Goal: Complete application form

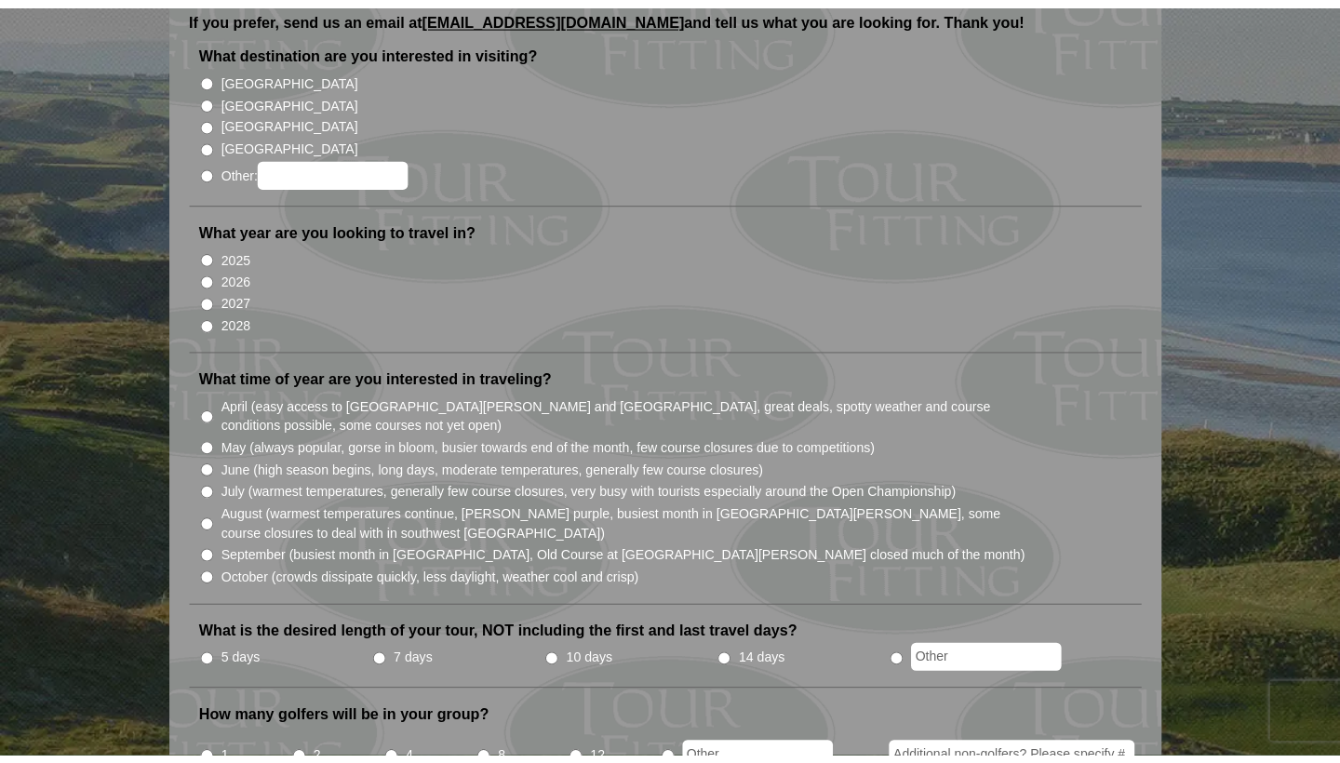
scroll to position [230, 0]
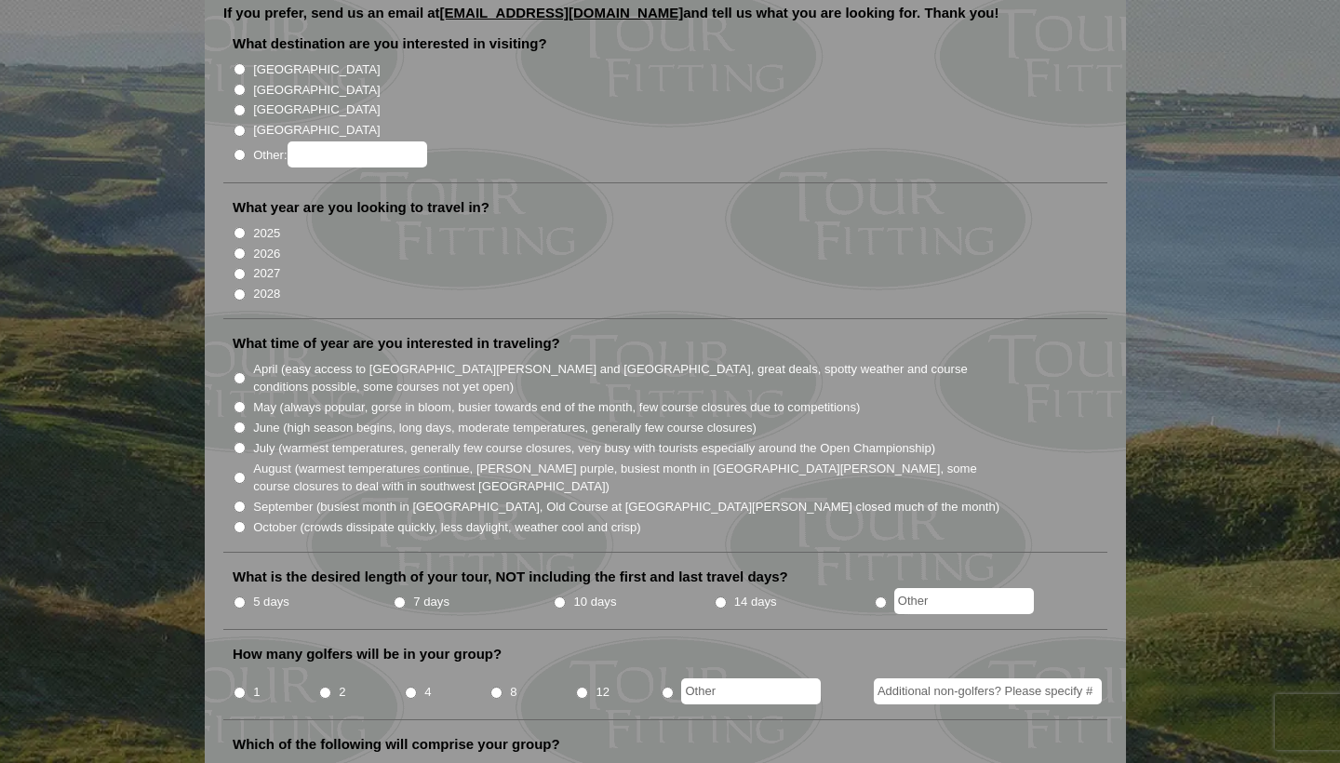
click at [240, 248] on input "2026" at bounding box center [240, 254] width 12 height 12
radio input "true"
click at [238, 63] on input "[GEOGRAPHIC_DATA]" at bounding box center [240, 69] width 12 height 12
radio input "true"
click at [240, 401] on input "May (always popular, gorse in bloom, busier towards end of the month, few cours…" at bounding box center [240, 407] width 12 height 12
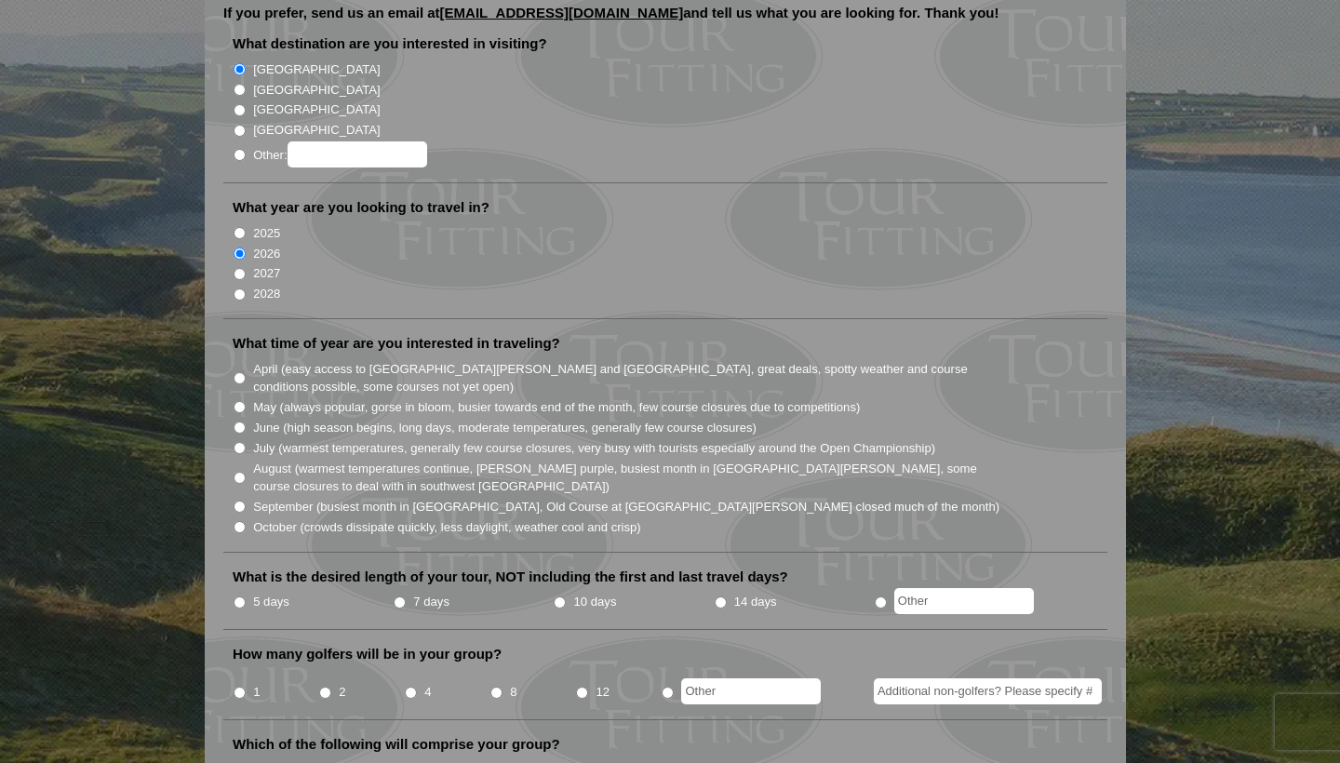
radio input "true"
click at [397, 597] on input "7 days" at bounding box center [400, 603] width 12 height 12
radio input "true"
click at [326, 687] on input "2" at bounding box center [325, 693] width 12 height 12
radio input "true"
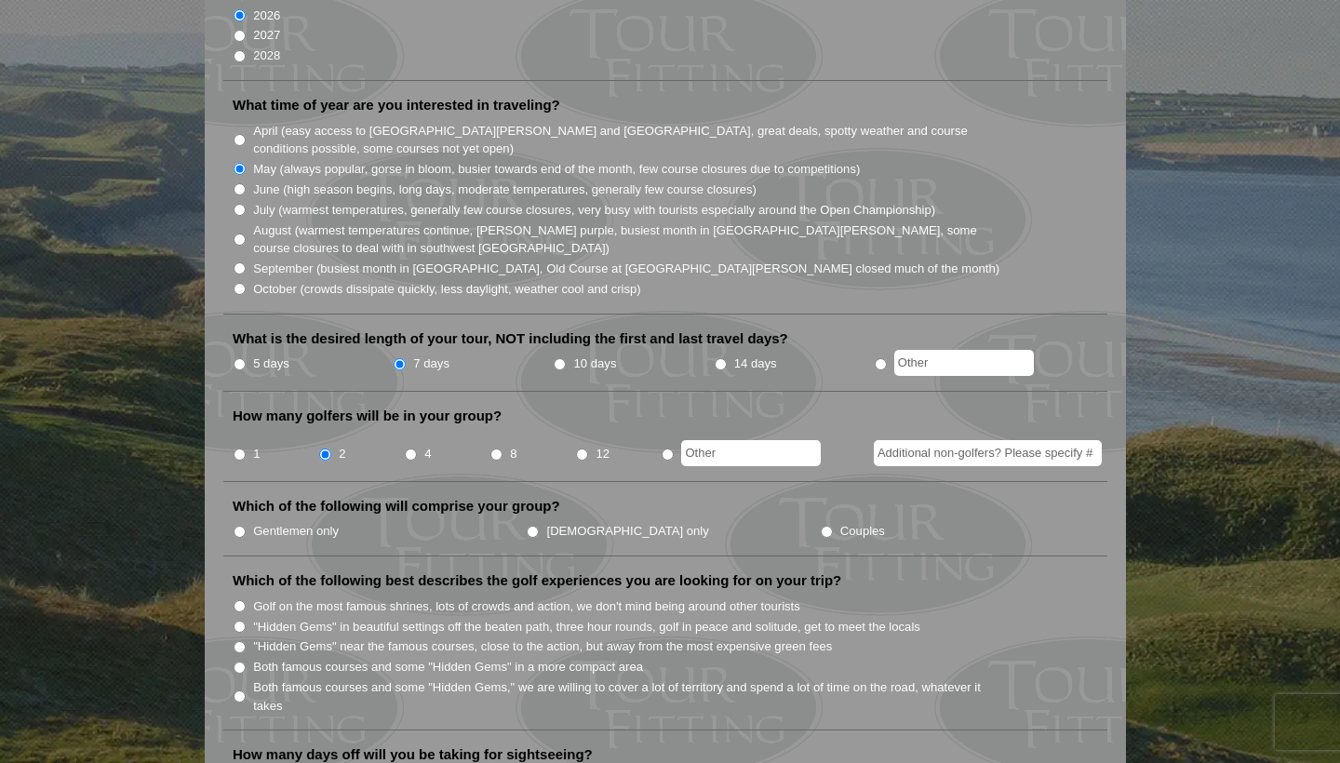
scroll to position [505, 0]
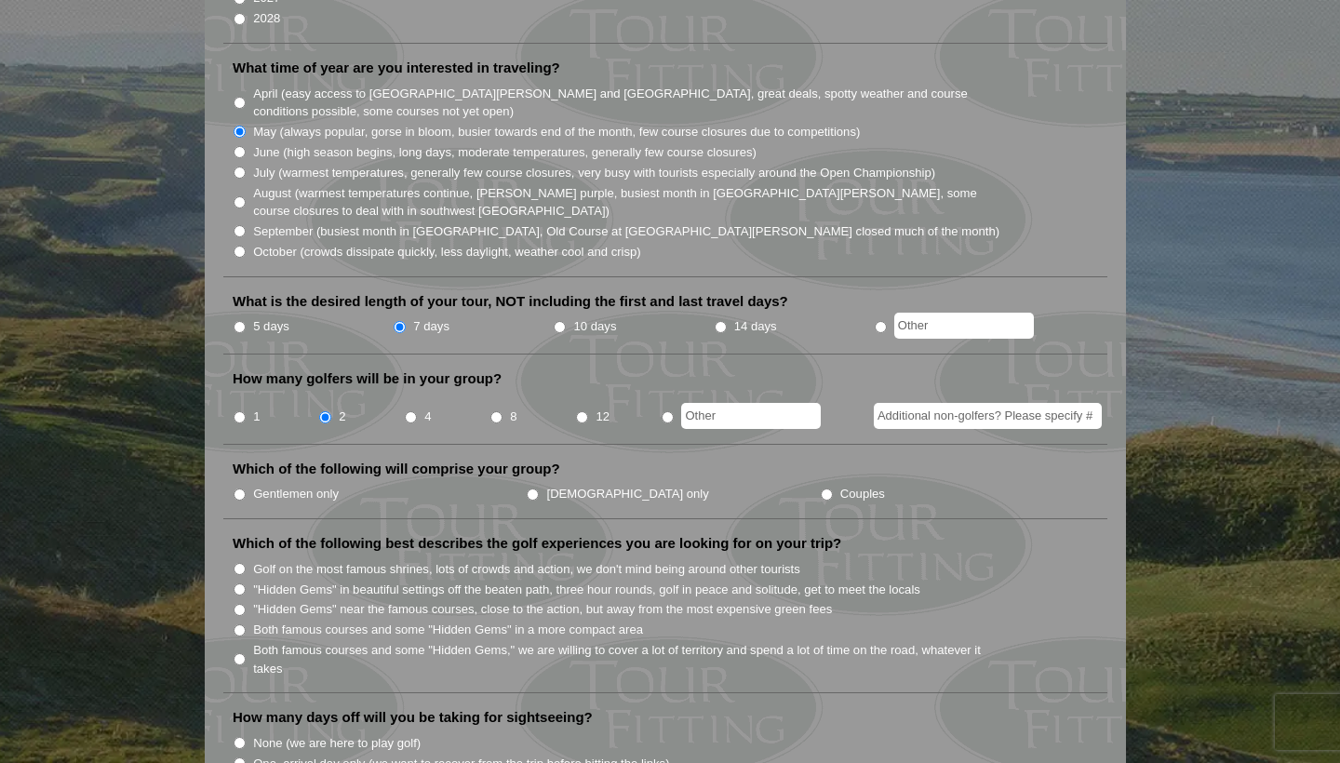
click at [240, 489] on input "Gentlemen only" at bounding box center [240, 495] width 12 height 12
radio input "true"
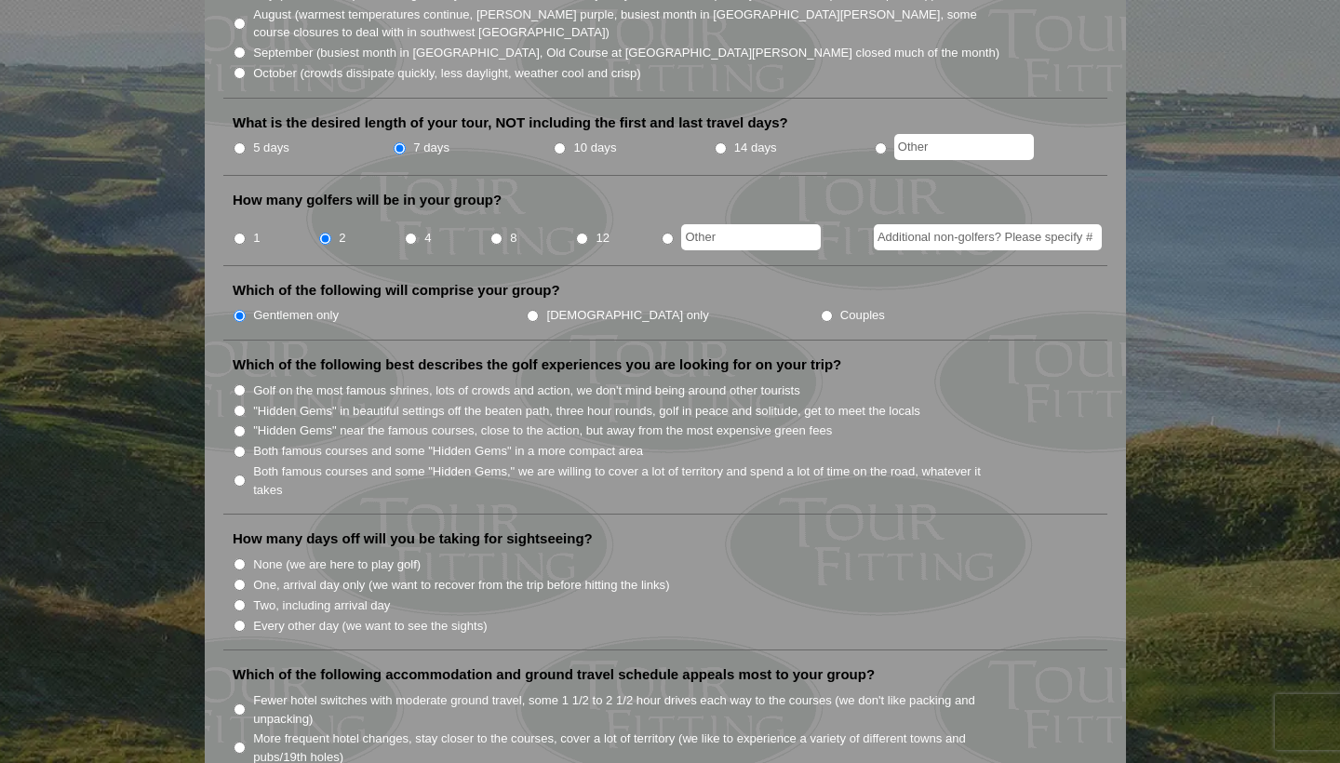
scroll to position [685, 0]
click at [239, 445] on input "Both famous courses and some "Hidden Gems" in a more compact area" at bounding box center [240, 451] width 12 height 12
radio input "true"
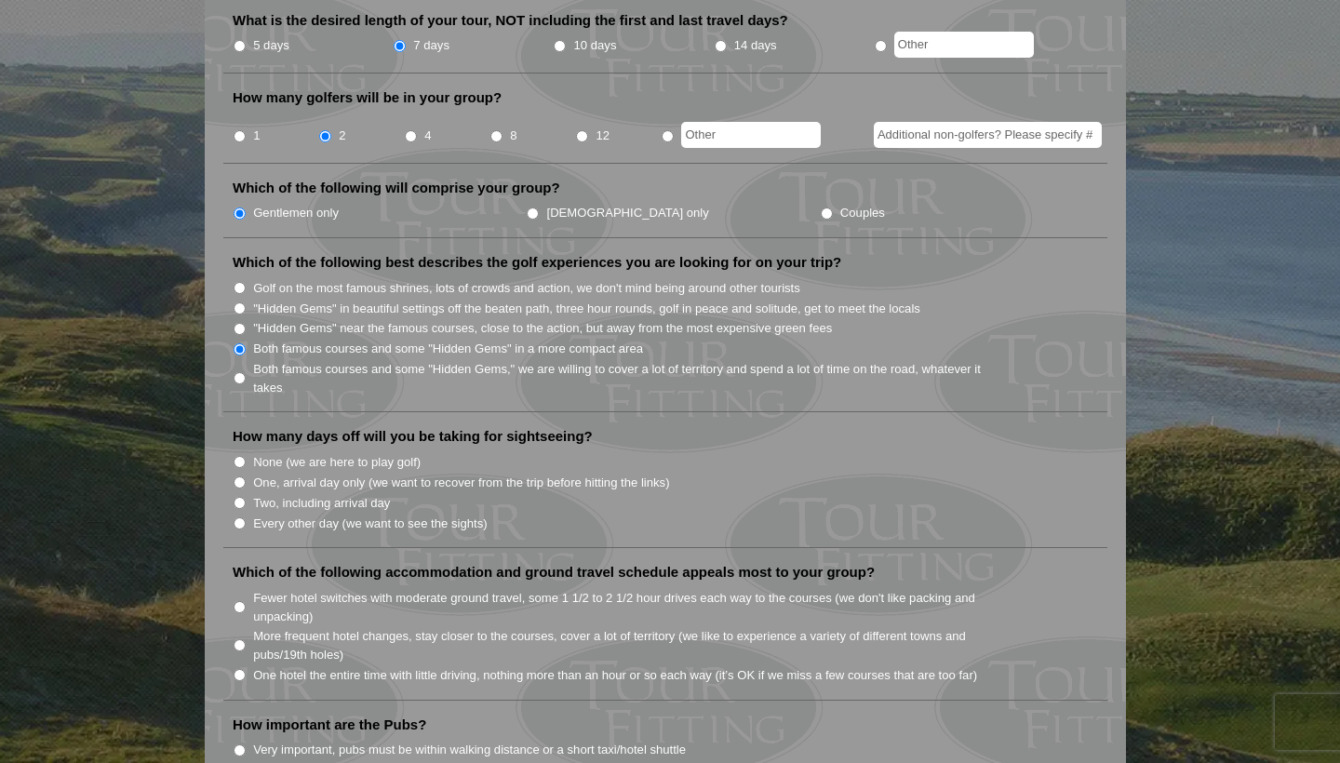
scroll to position [827, 0]
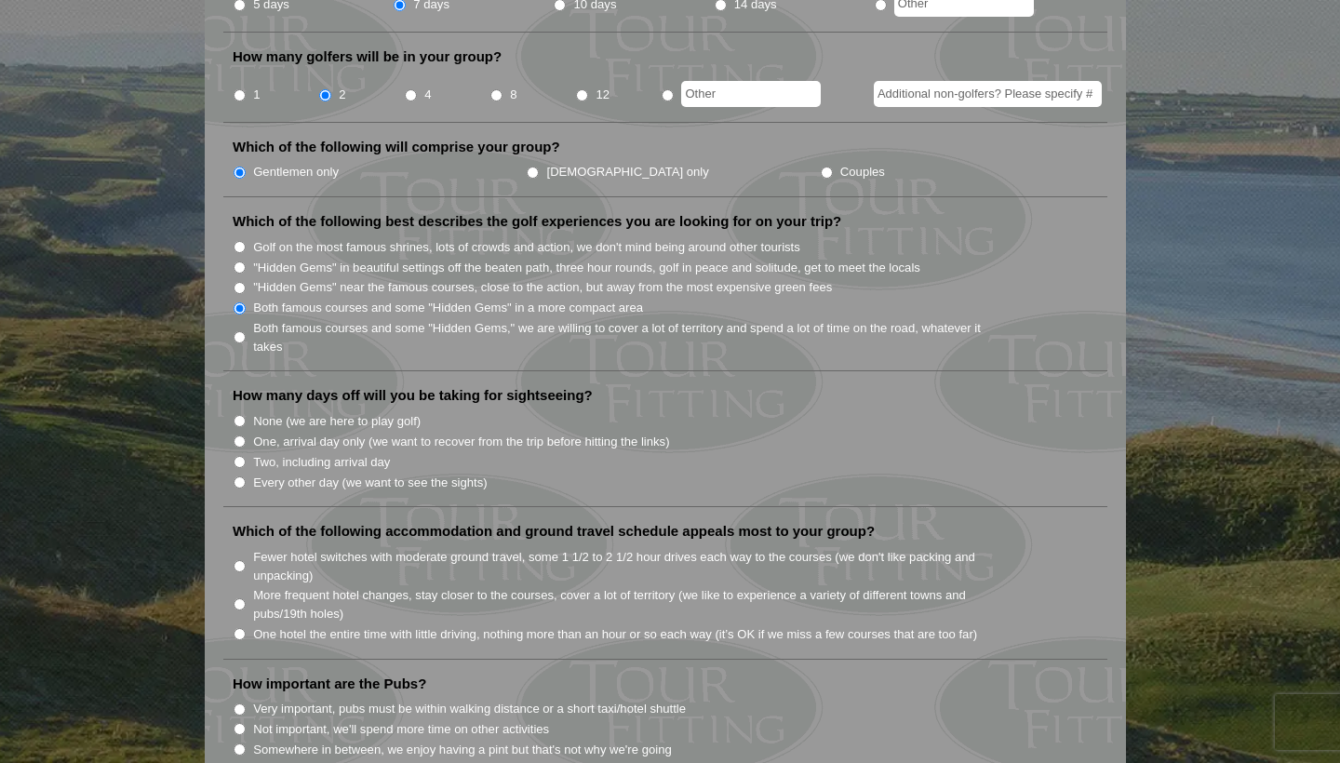
click at [239, 415] on input "None (we are here to play golf)" at bounding box center [240, 421] width 12 height 12
radio input "true"
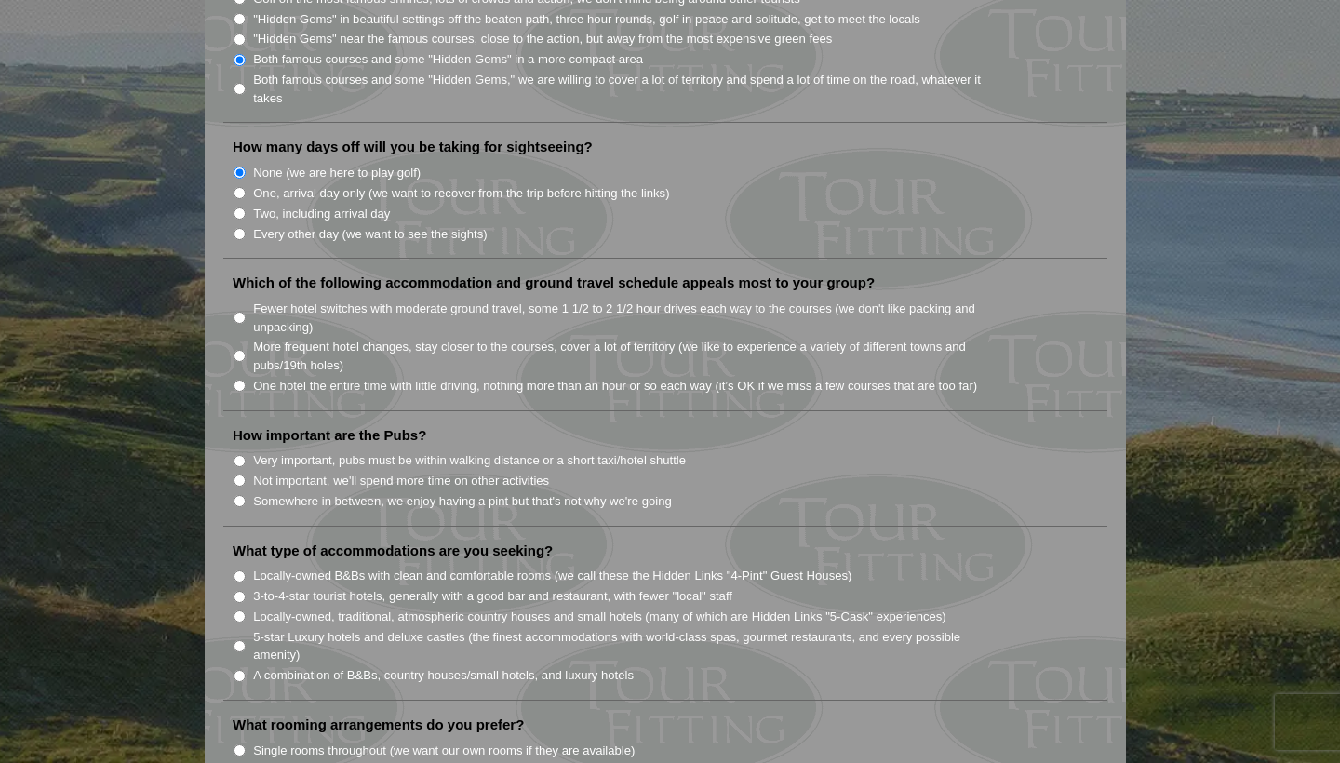
scroll to position [1085, 0]
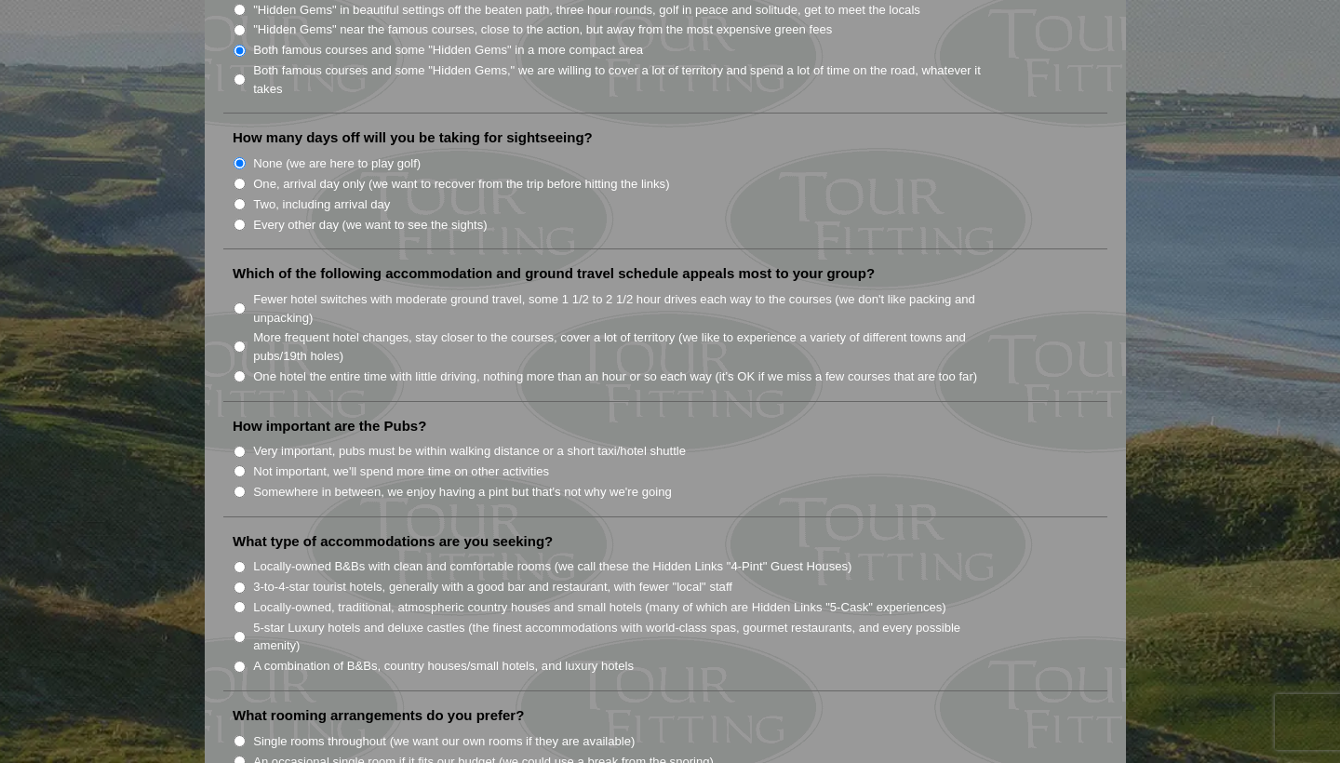
click at [239, 302] on input "Fewer hotel switches with moderate ground travel, some 1 1/2 to 2 1/2 hour driv…" at bounding box center [240, 308] width 12 height 12
radio input "true"
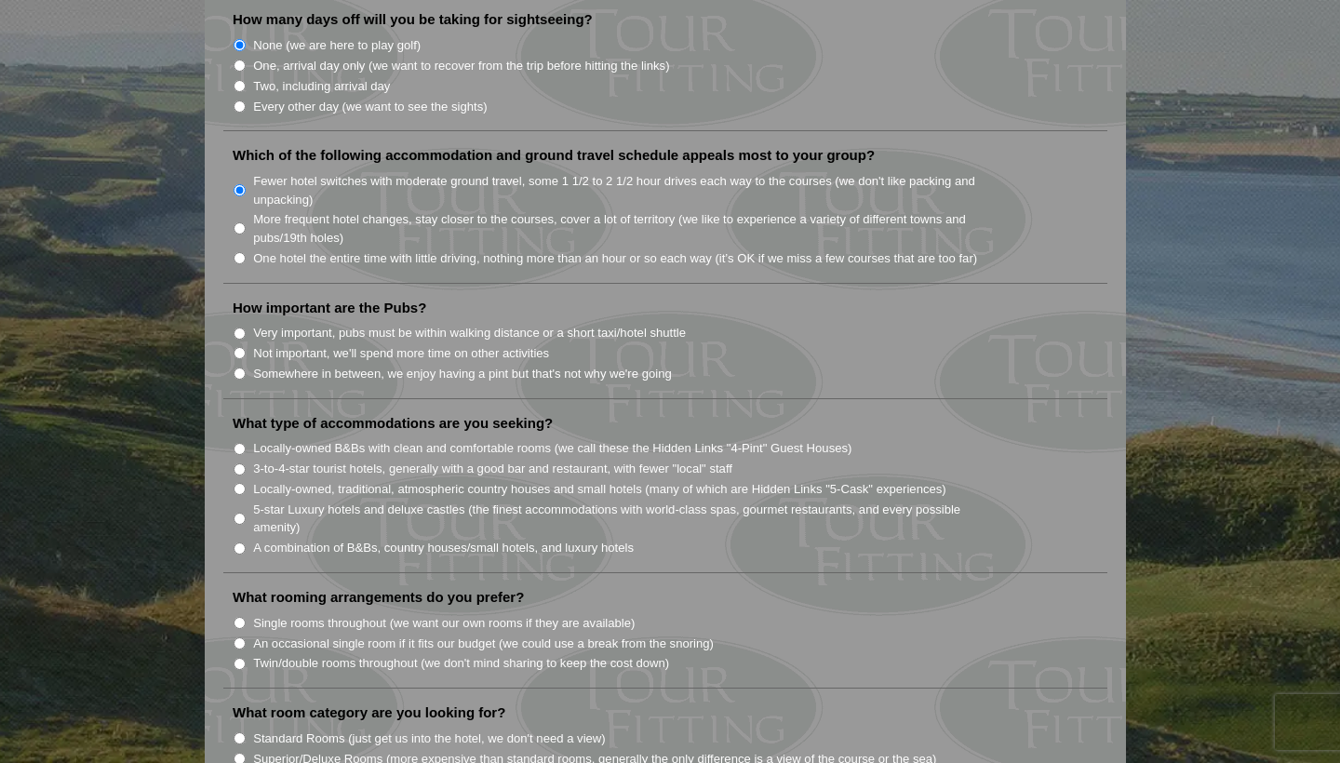
scroll to position [1204, 0]
click at [238, 367] on input "Somewhere in between, we enjoy having a pint but that's not why we're going" at bounding box center [240, 373] width 12 height 12
radio input "true"
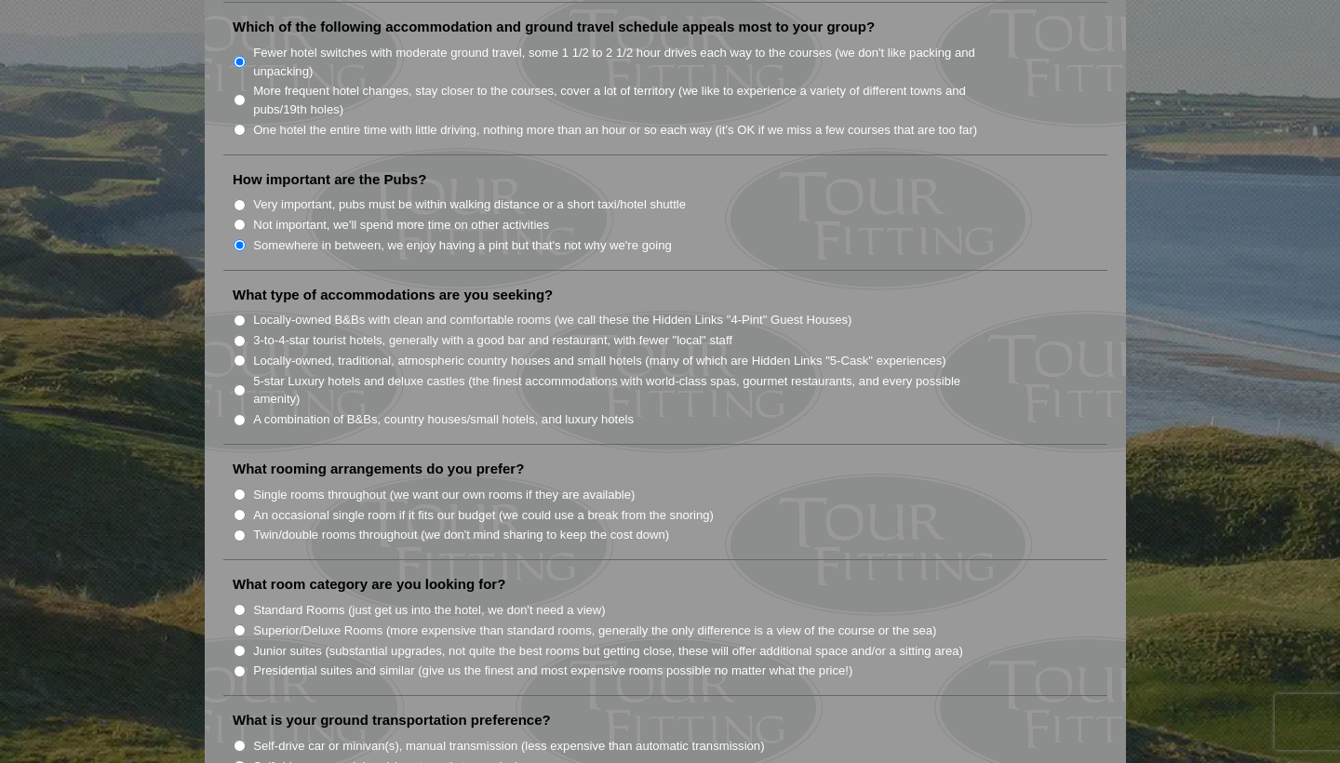
scroll to position [1345, 0]
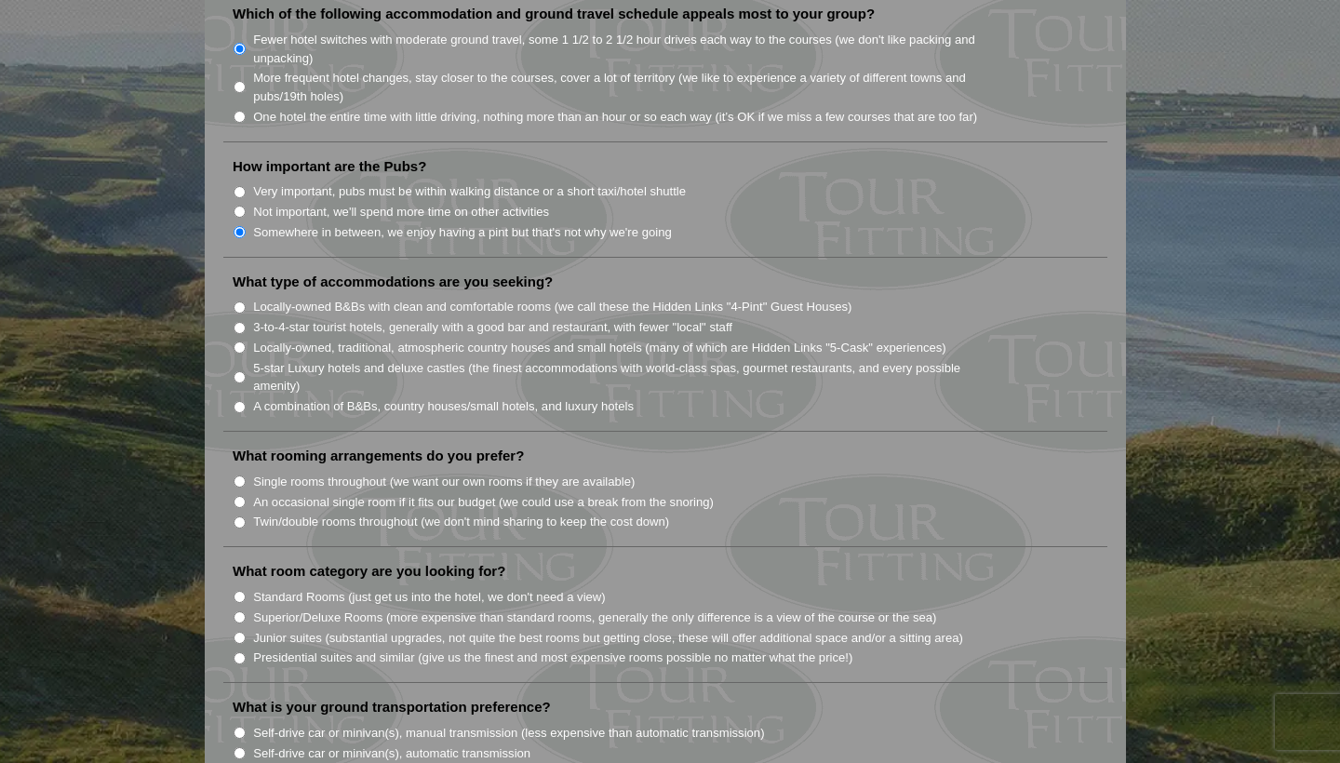
click at [237, 401] on input "A combination of B&Bs, country houses/small hotels, and luxury hotels" at bounding box center [240, 407] width 12 height 12
radio input "true"
click at [237, 517] on input "Twin/double rooms throughout (we don't mind sharing to keep the cost down)" at bounding box center [240, 523] width 12 height 12
radio input "true"
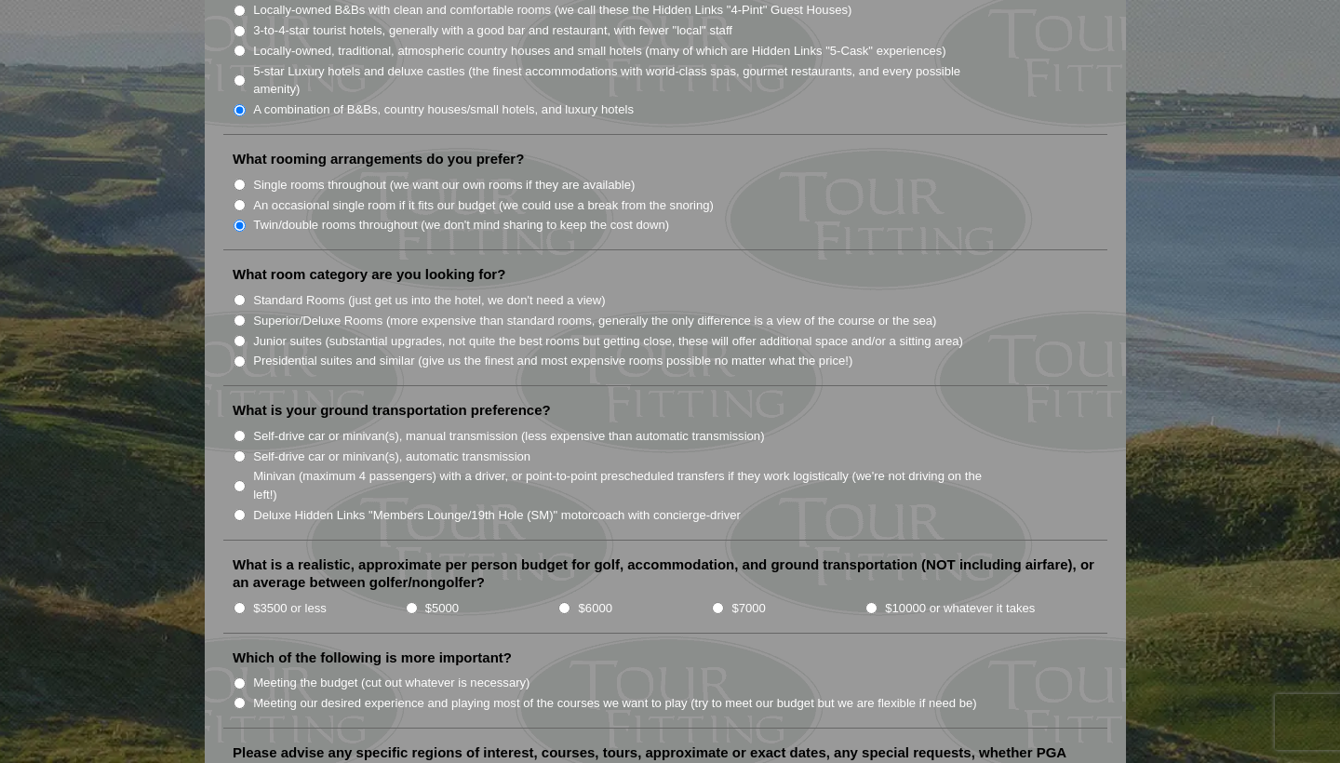
scroll to position [1643, 0]
click at [239, 293] on input "Standard Rooms (just get us into the hotel, we don't need a view)" at bounding box center [240, 299] width 12 height 12
radio input "true"
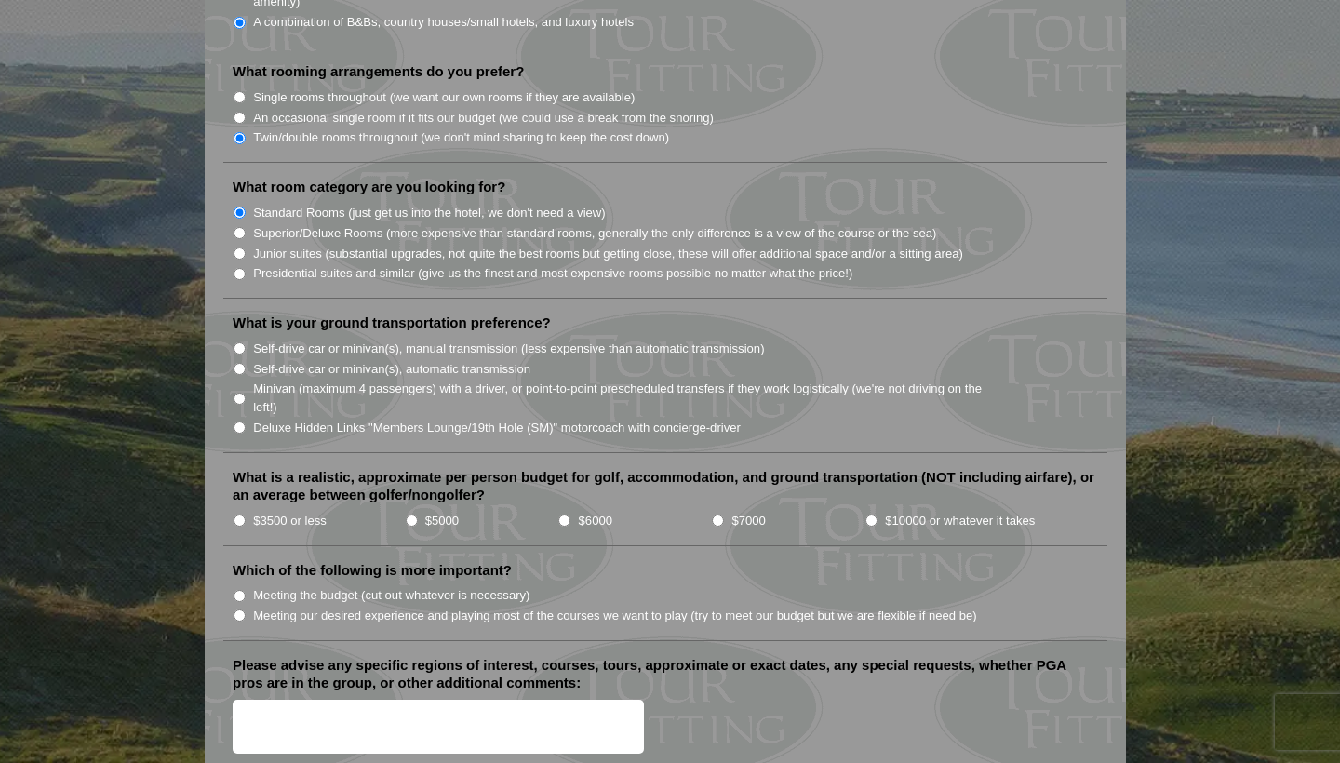
scroll to position [1729, 0]
click at [238, 393] on input "Minivan (maximum 4 passengers) with a driver, or point-to-point prescheduled tr…" at bounding box center [240, 399] width 12 height 12
radio input "true"
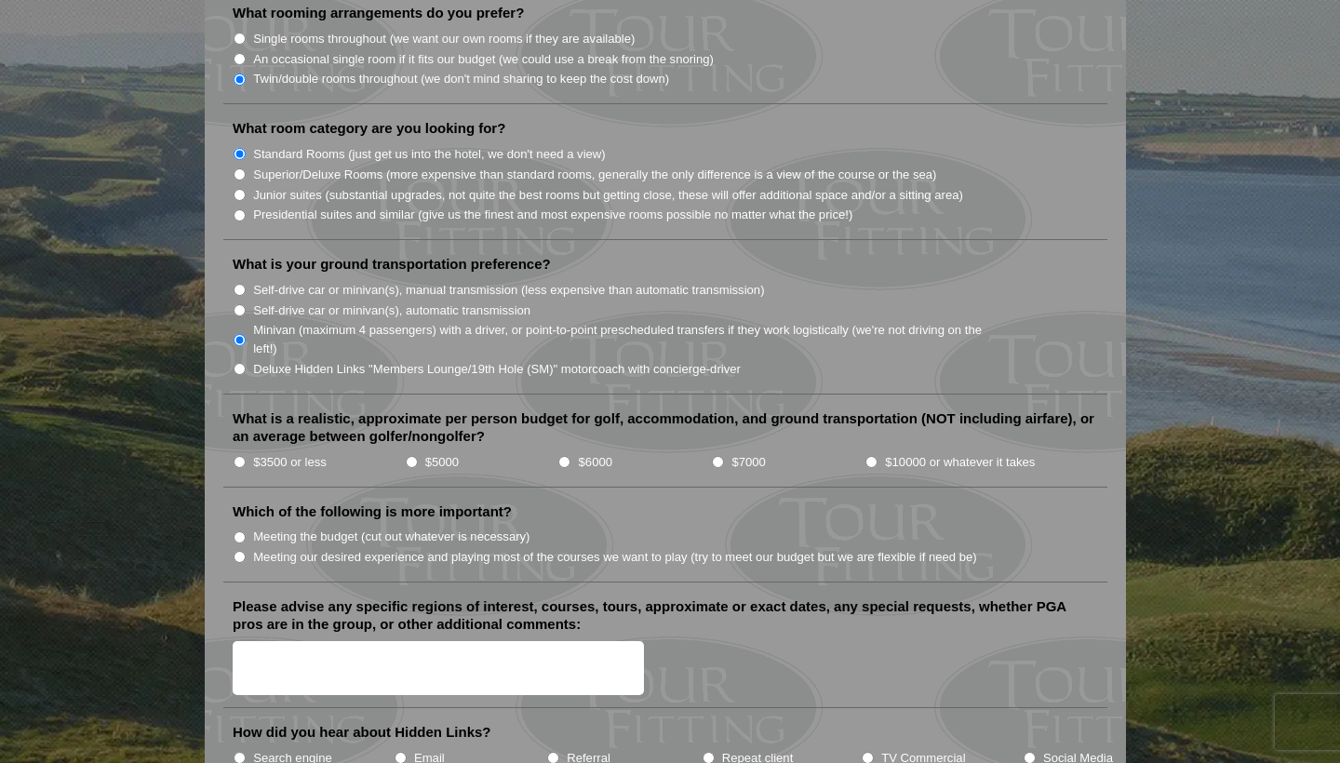
scroll to position [1804, 0]
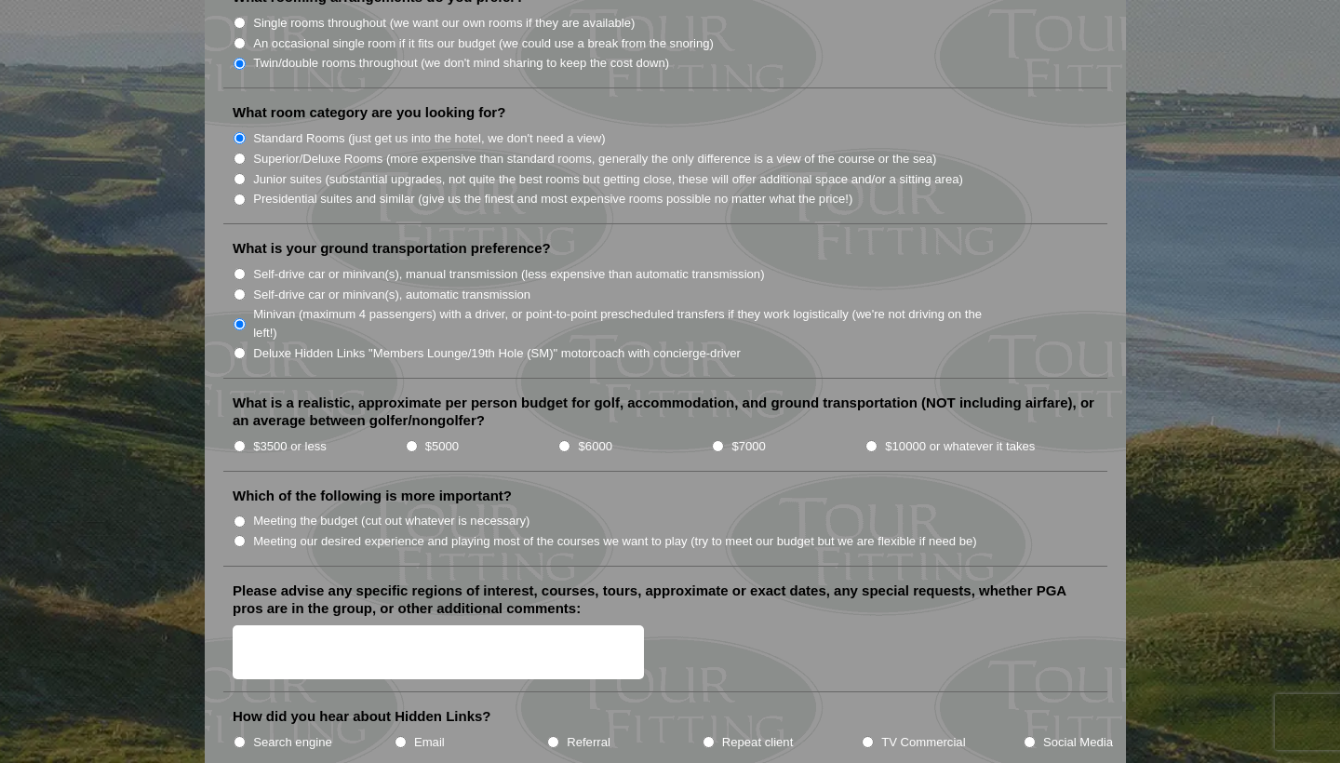
click at [239, 440] on input "$3500 or less" at bounding box center [240, 446] width 12 height 12
radio input "true"
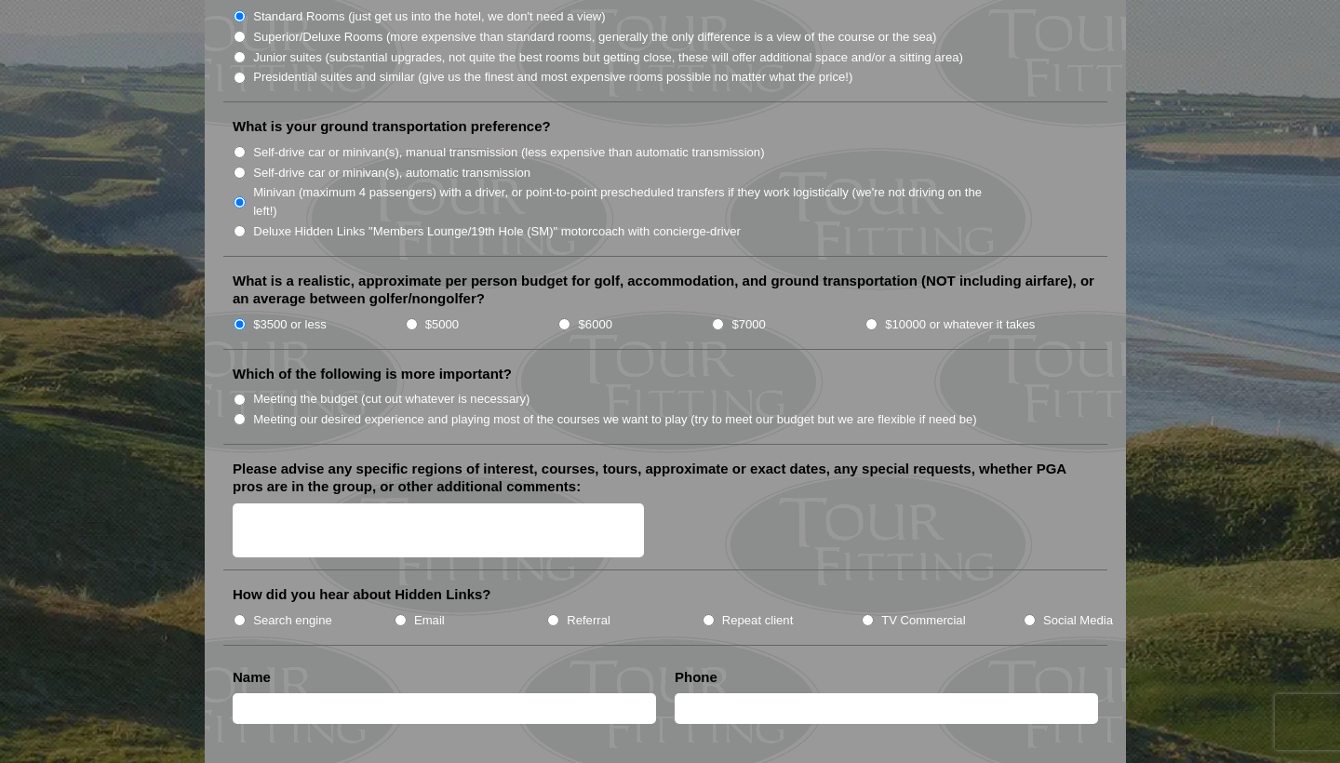
scroll to position [1928, 0]
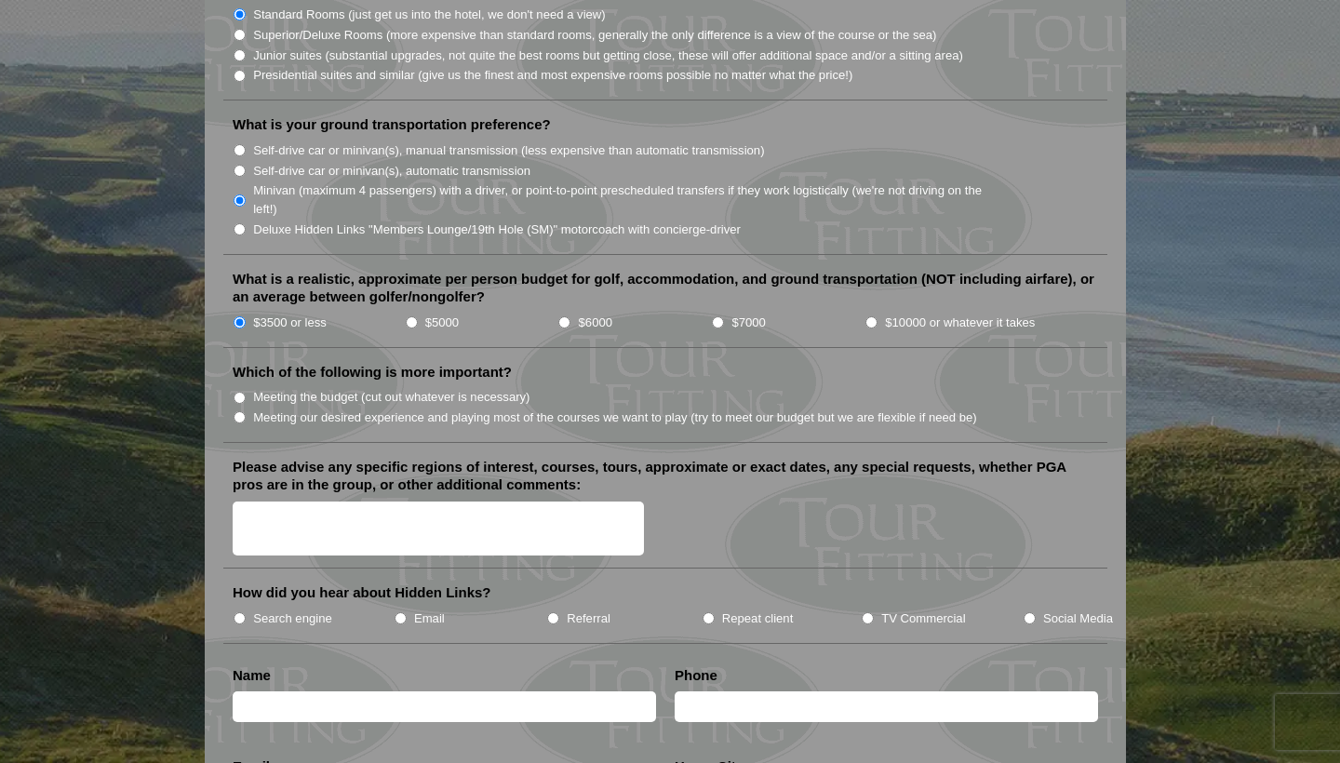
click at [240, 411] on input "Meeting our desired experience and playing most of the courses we want to play …" at bounding box center [240, 417] width 12 height 12
radio input "true"
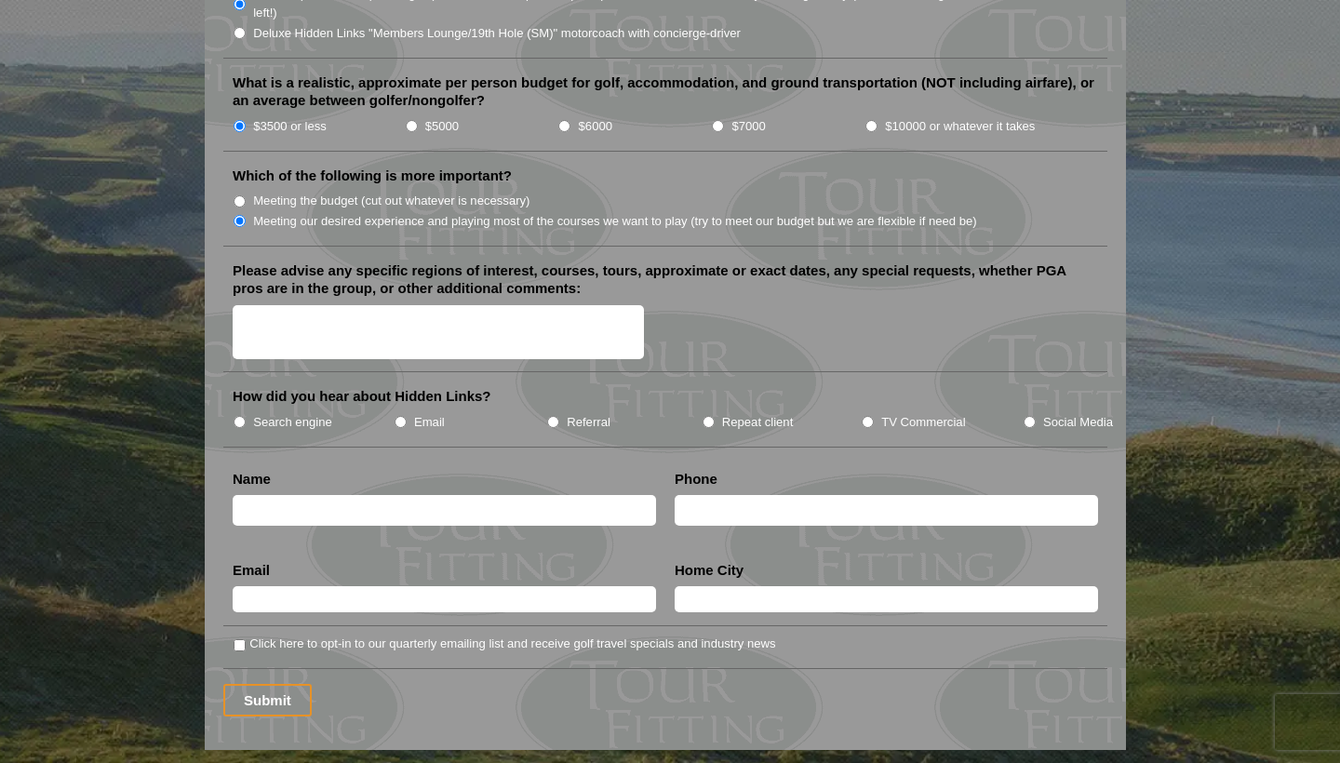
scroll to position [2134, 0]
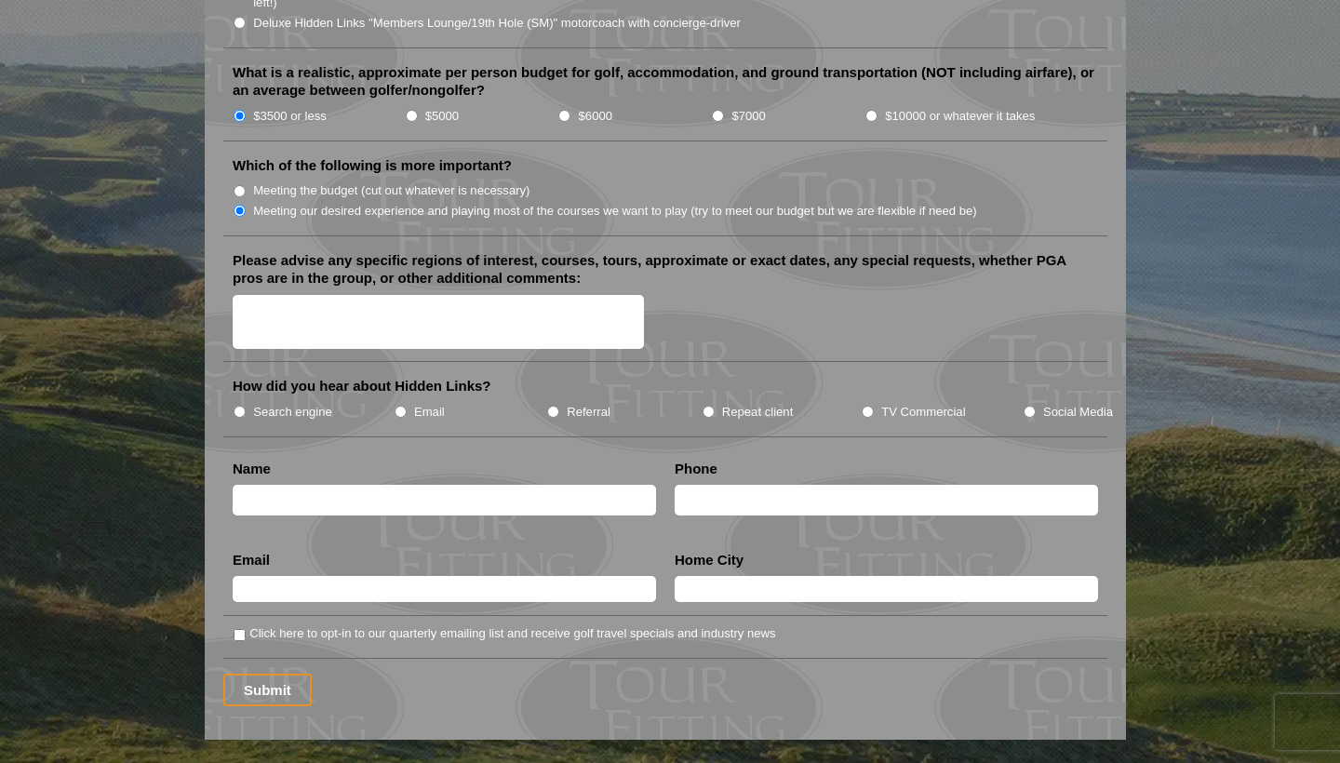
click at [239, 406] on input "Search engine" at bounding box center [240, 412] width 12 height 12
radio input "true"
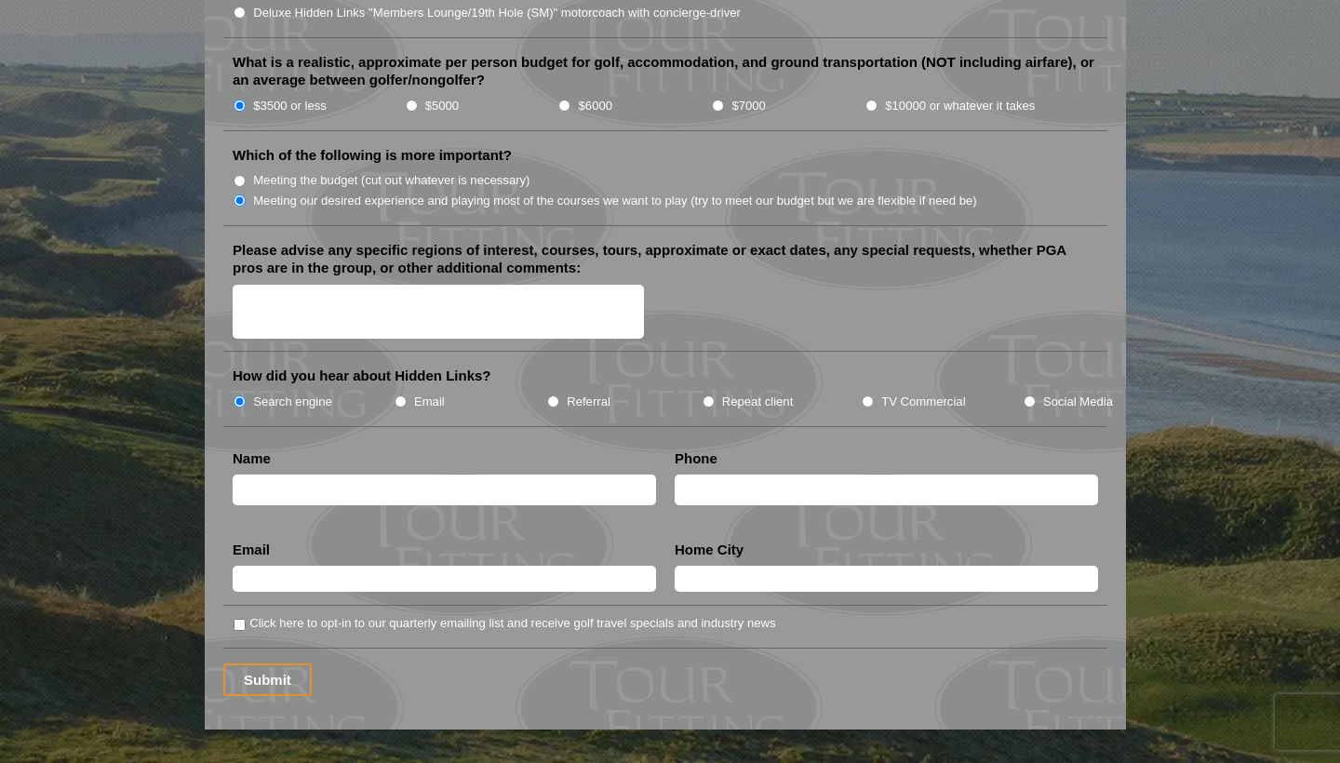
scroll to position [2146, 0]
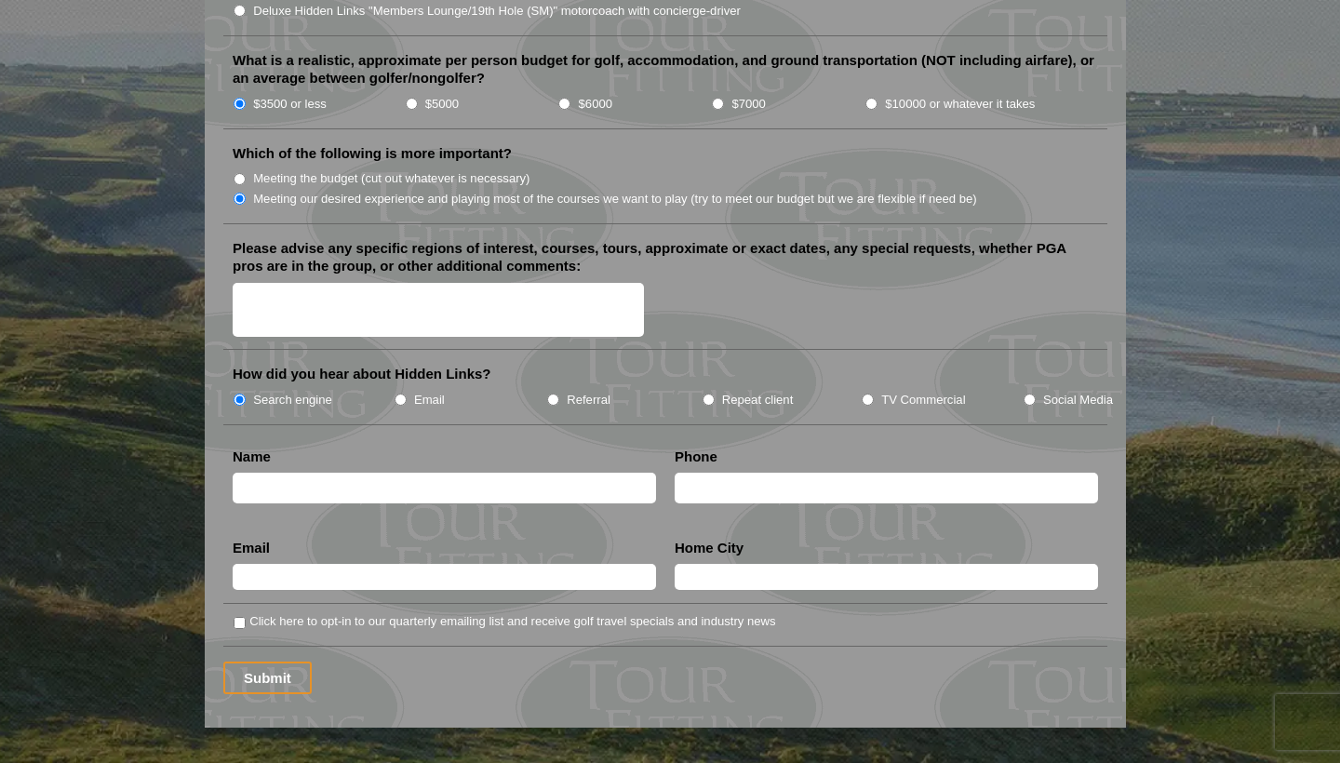
click at [242, 283] on textarea "Please advise any specific regions of interest, courses, tours, approximate or …" at bounding box center [438, 310] width 411 height 55
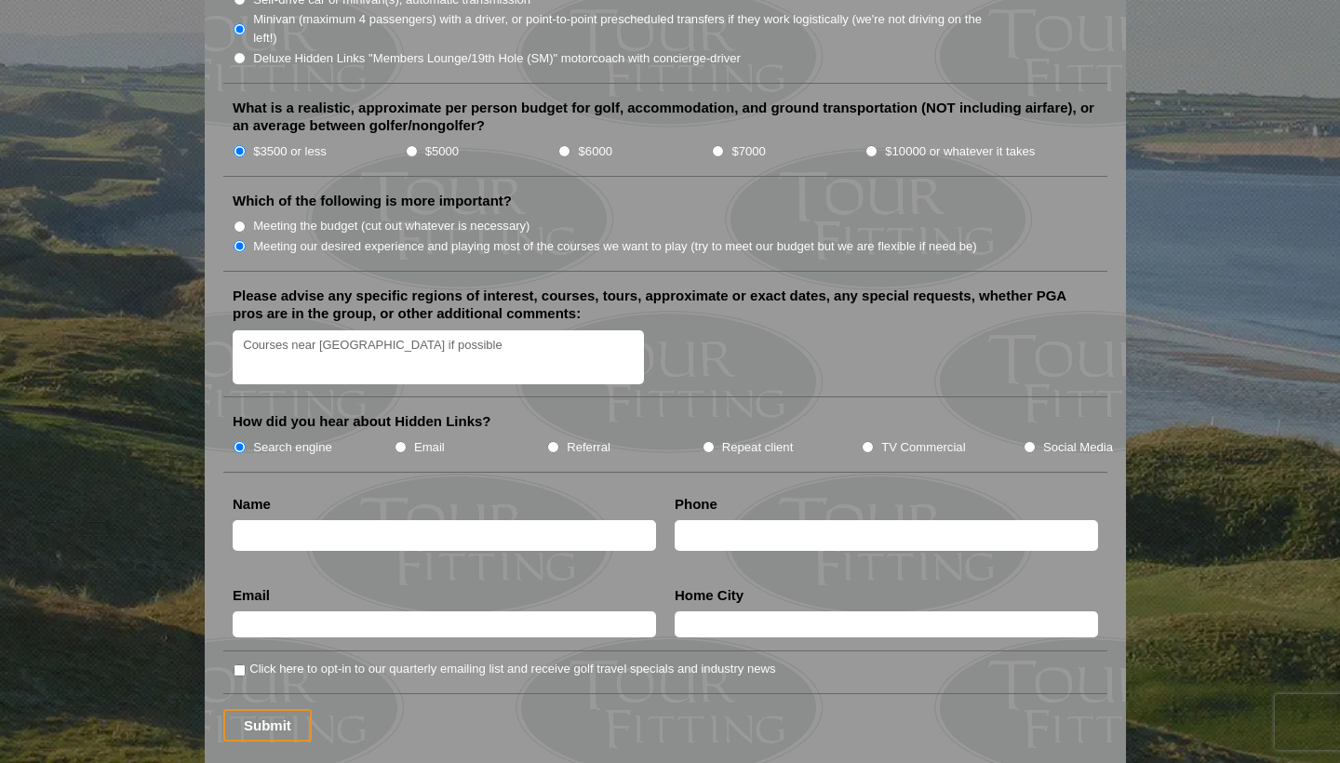
scroll to position [2099, 0]
type textarea "Courses near Dublin if possible"
click at [638, 520] on input "text" at bounding box center [444, 535] width 423 height 31
type input "Brad Billard"
click at [650, 611] on input "bradbillard@" at bounding box center [444, 624] width 423 height 26
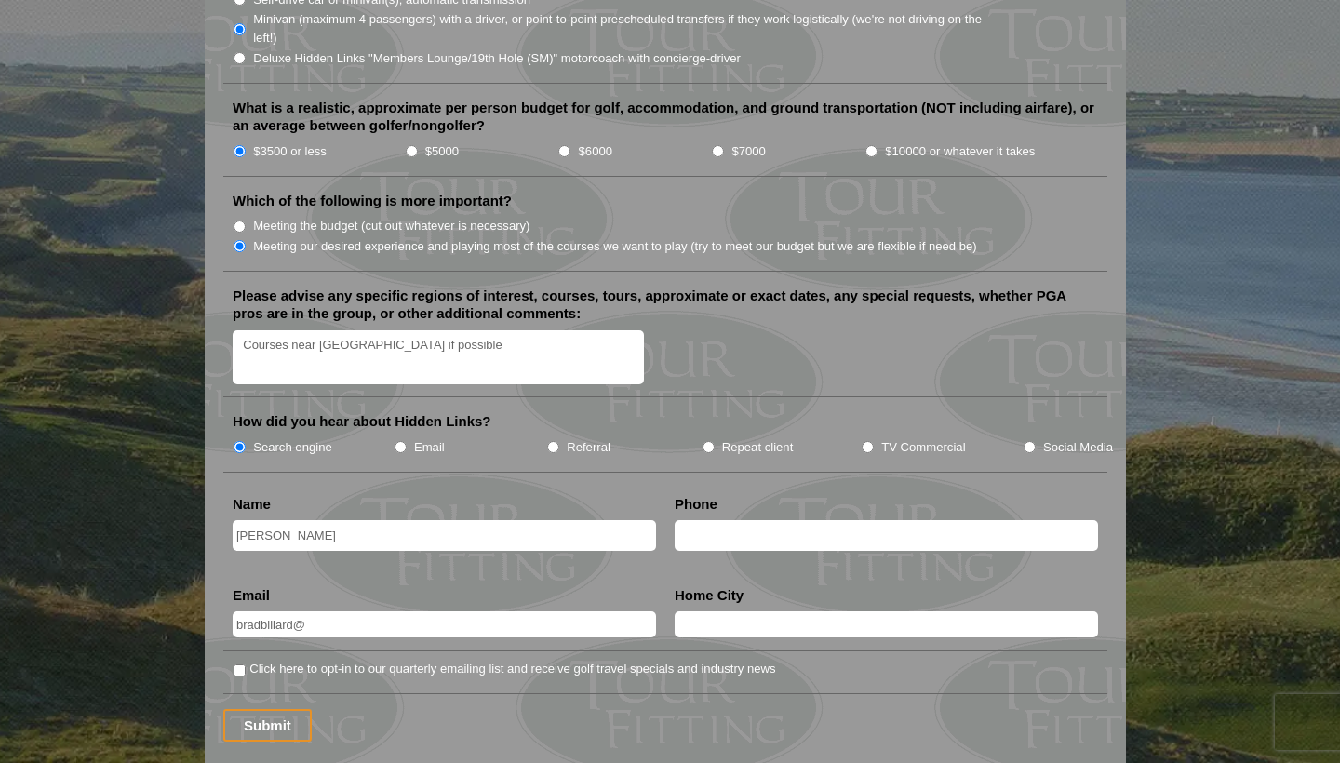
click at [642, 611] on input "bradbillard@" at bounding box center [444, 624] width 423 height 26
type input "bradbillard@esatlink.ca"
type input "Halifax NS,Canada"
click at [237, 665] on input "Click here to opt-in to our quarterly emailing list and receive golf travel spe…" at bounding box center [240, 671] width 12 height 12
checkbox input "true"
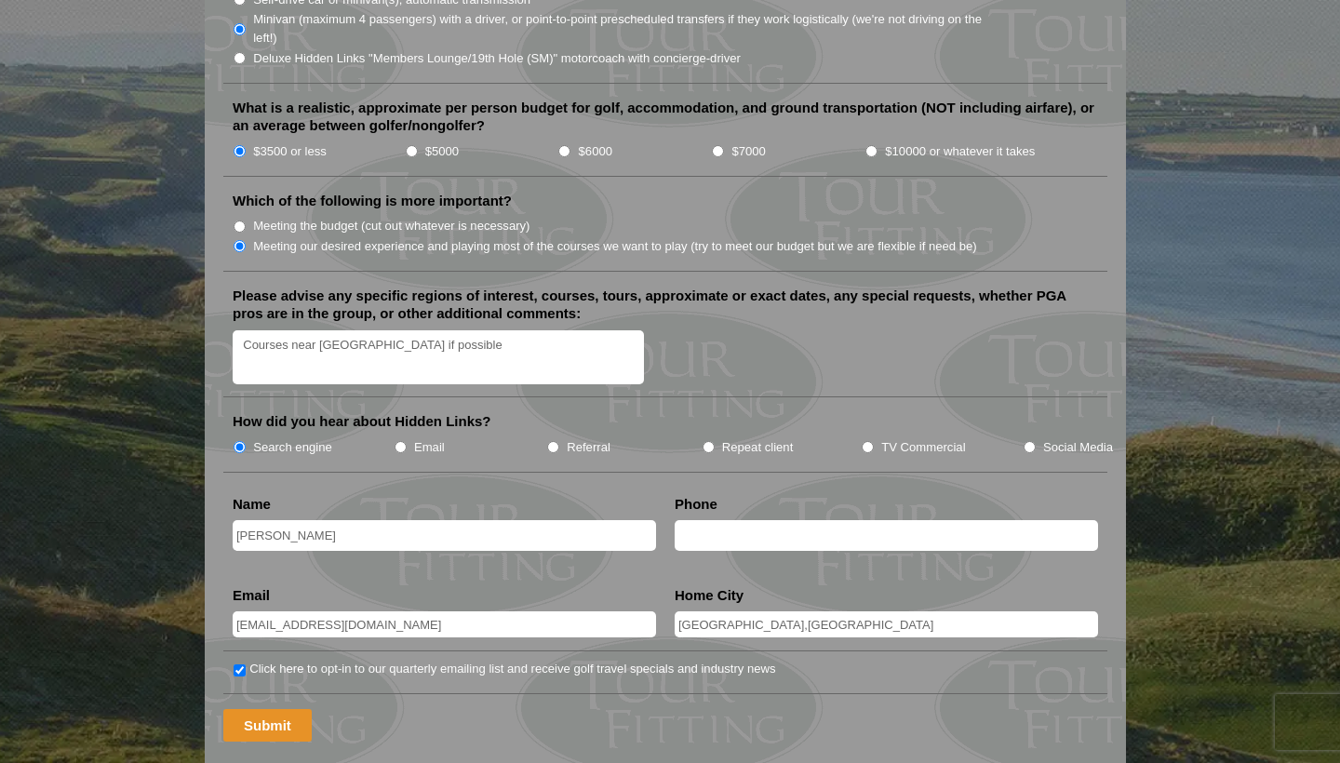
click at [262, 692] on input "Submit" at bounding box center [267, 725] width 88 height 33
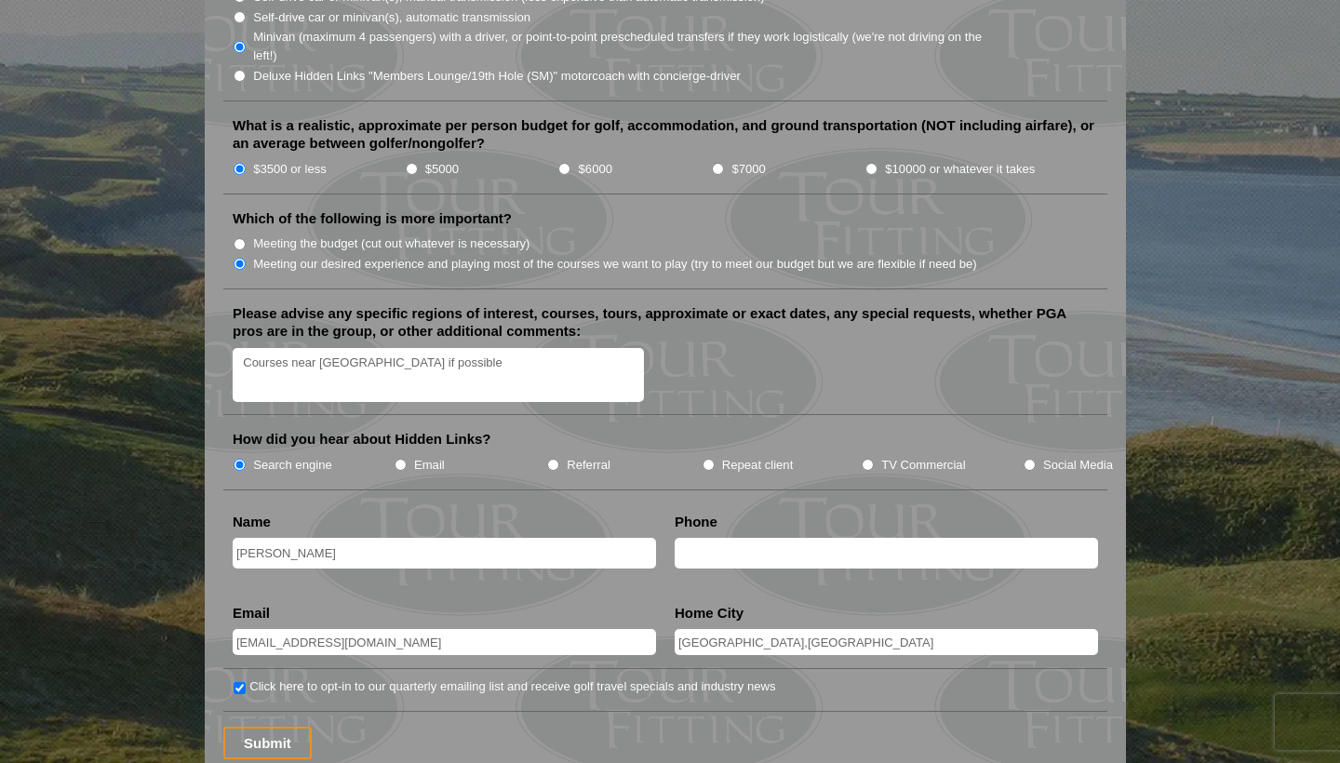
scroll to position [2121, 0]
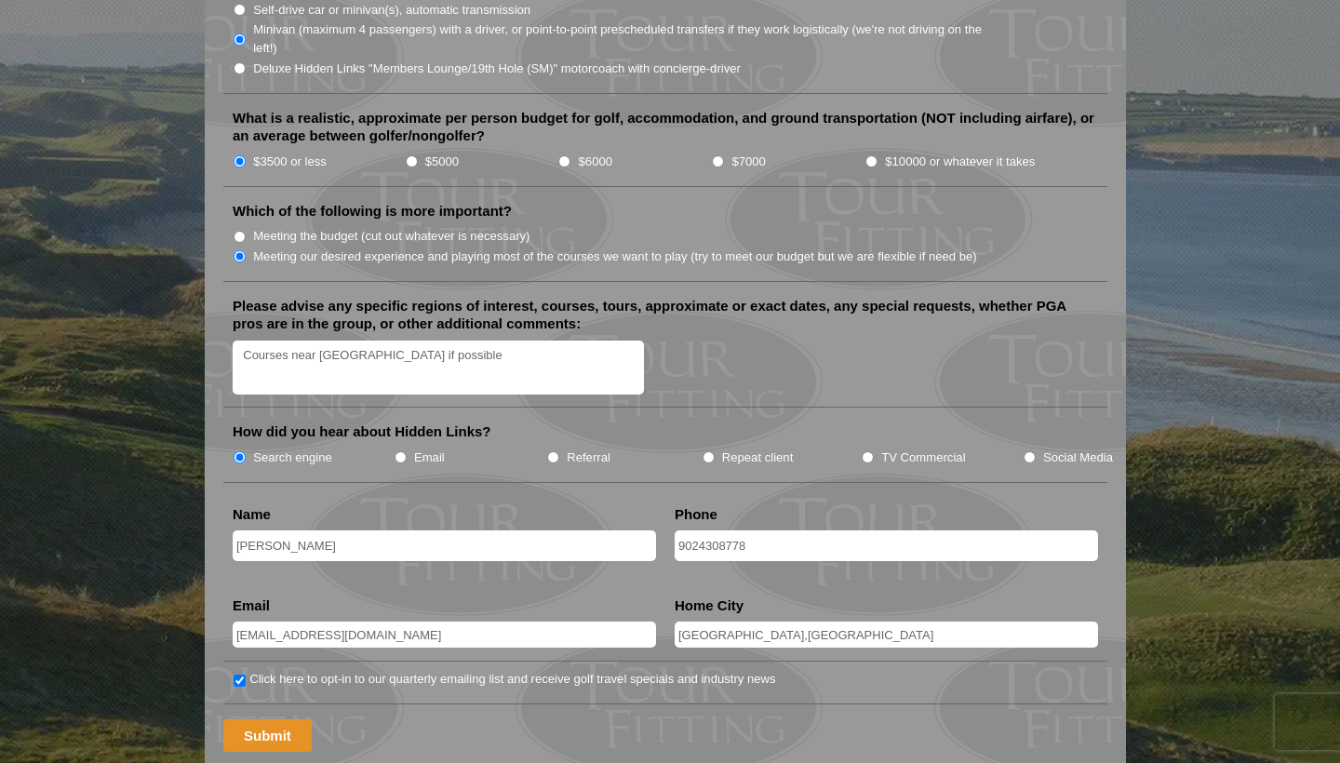
type input "9024308778"
click at [264, 719] on input "Submit" at bounding box center [267, 735] width 88 height 33
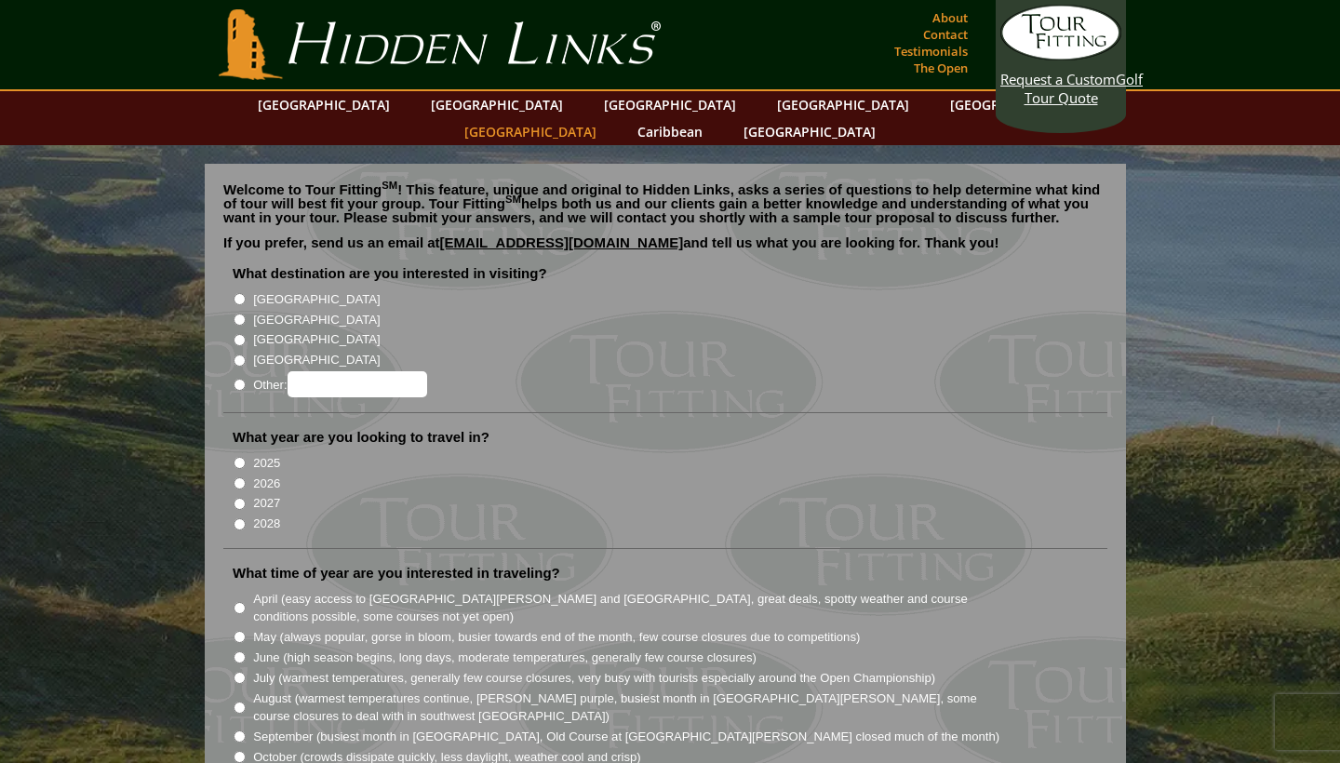
click at [606, 118] on link "[GEOGRAPHIC_DATA]" at bounding box center [530, 131] width 151 height 27
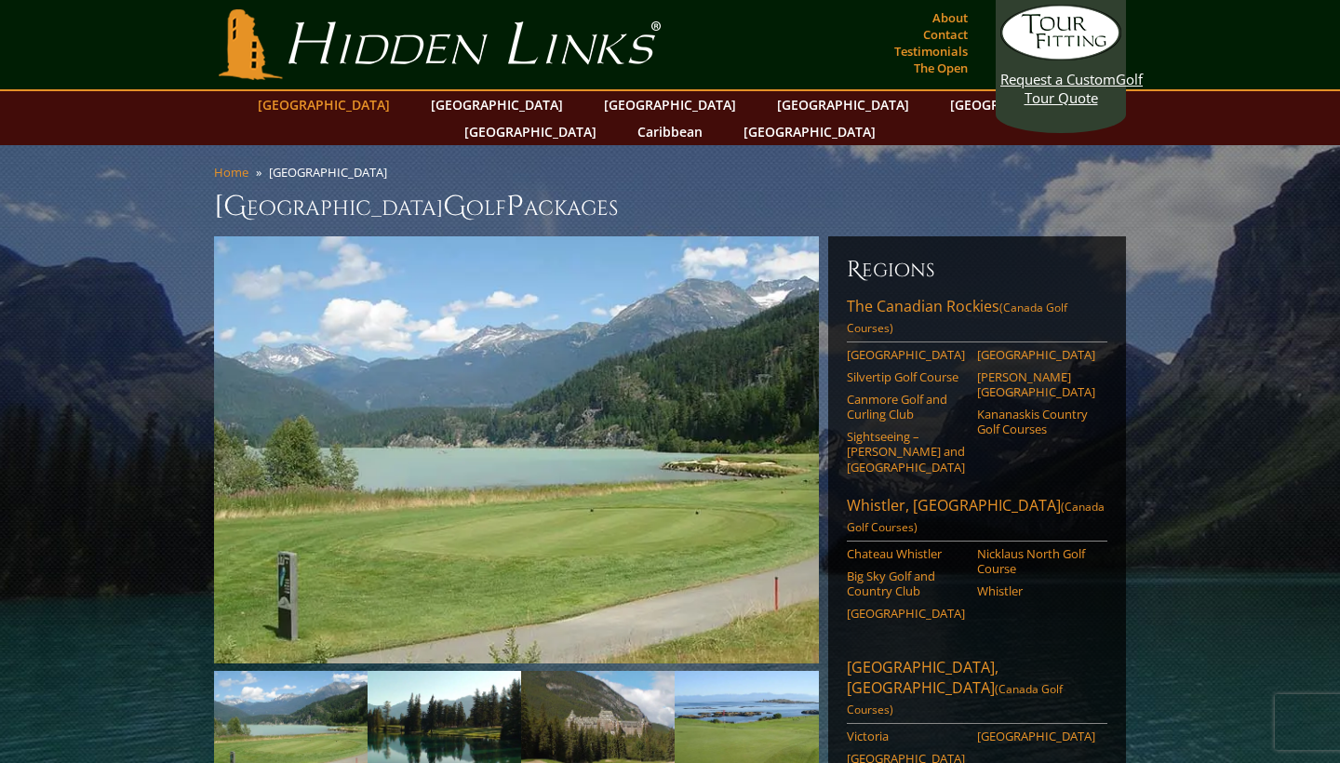
click at [380, 108] on link "[GEOGRAPHIC_DATA]" at bounding box center [324, 104] width 151 height 27
